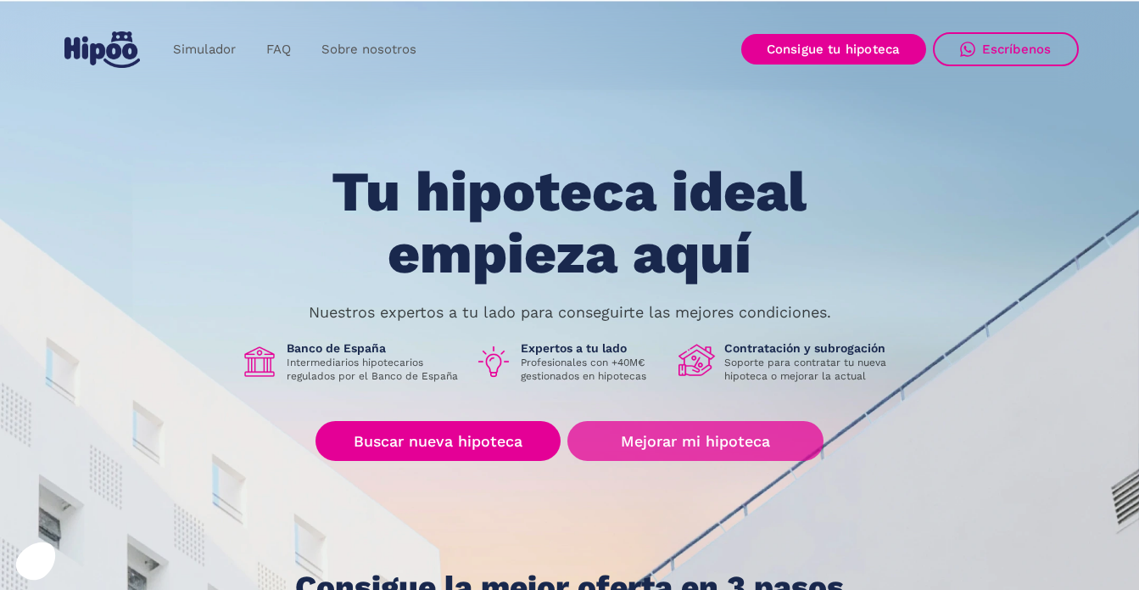
click at [715, 430] on link "Mejorar mi hipoteca" at bounding box center [694, 441] width 255 height 40
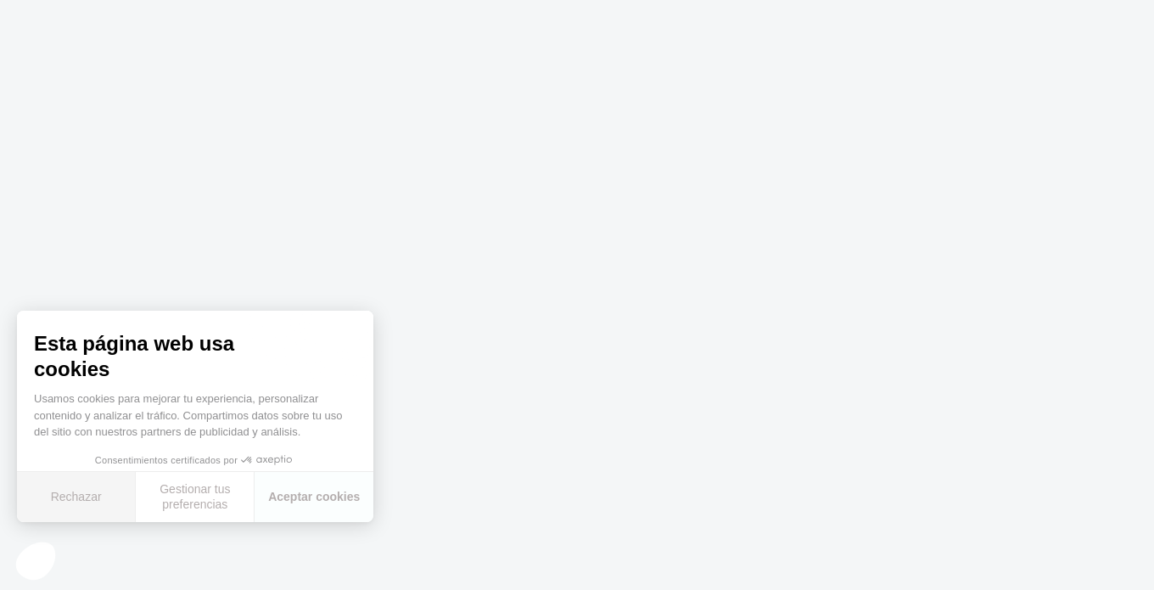
click at [93, 491] on button "Rechazar" at bounding box center [76, 497] width 119 height 50
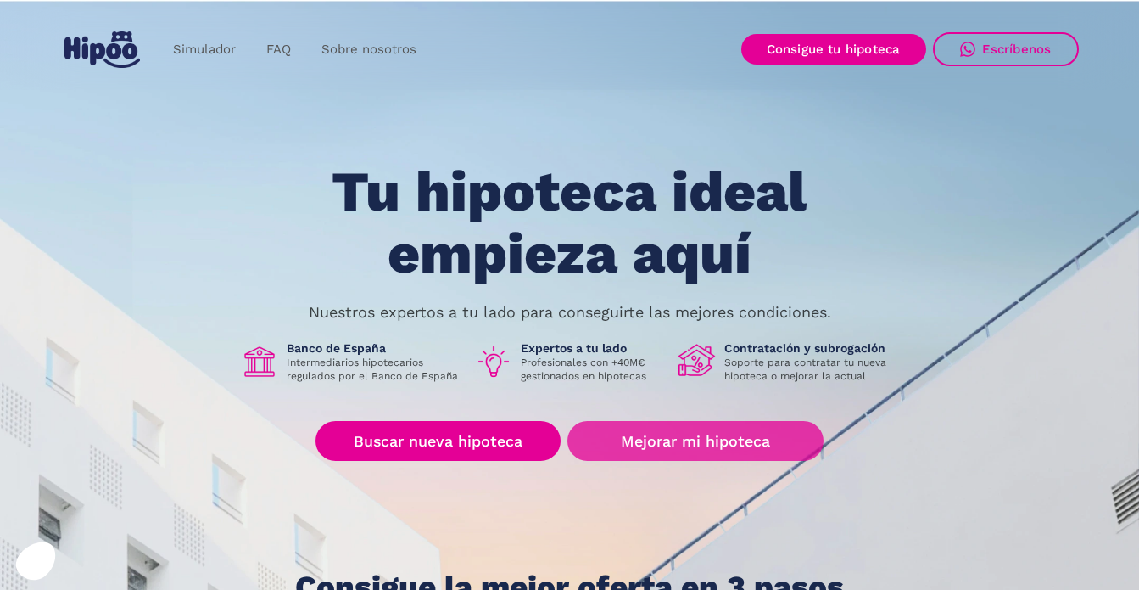
click at [655, 440] on link "Mejorar mi hipoteca" at bounding box center [694, 441] width 255 height 40
